Goal: Task Accomplishment & Management: Manage account settings

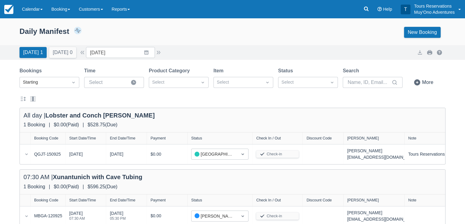
click at [156, 33] on div "Daily Manifest 2 Bookings $1,125.00 Booking Revenue View Revenue Report New Boo…" at bounding box center [233, 32] width 426 height 11
click at [32, 10] on link "Calendar" at bounding box center [32, 9] width 29 height 18
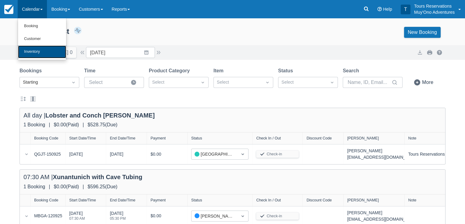
click at [43, 49] on link "Inventory" at bounding box center [42, 51] width 48 height 13
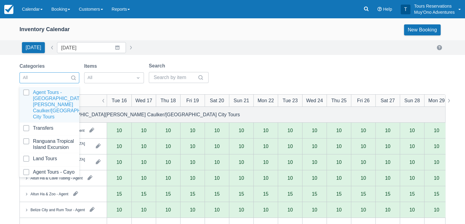
click at [70, 74] on div at bounding box center [73, 78] width 11 height 9
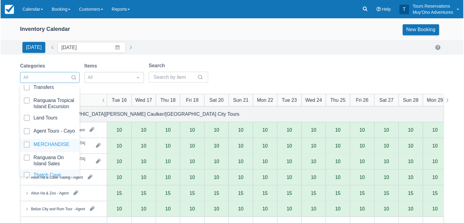
scroll to position [61, 0]
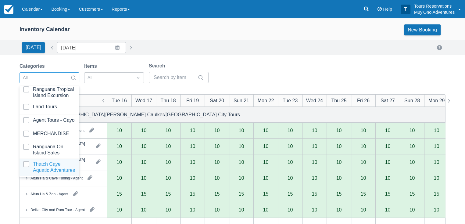
click at [49, 164] on div at bounding box center [49, 167] width 52 height 12
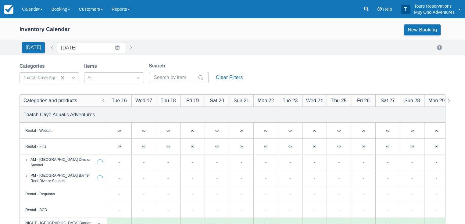
click at [211, 43] on div "[DATE] Date [DATE] Navigate forward to interact with the calendar and select a …" at bounding box center [233, 47] width 426 height 11
